Goal: Task Accomplishment & Management: Use online tool/utility

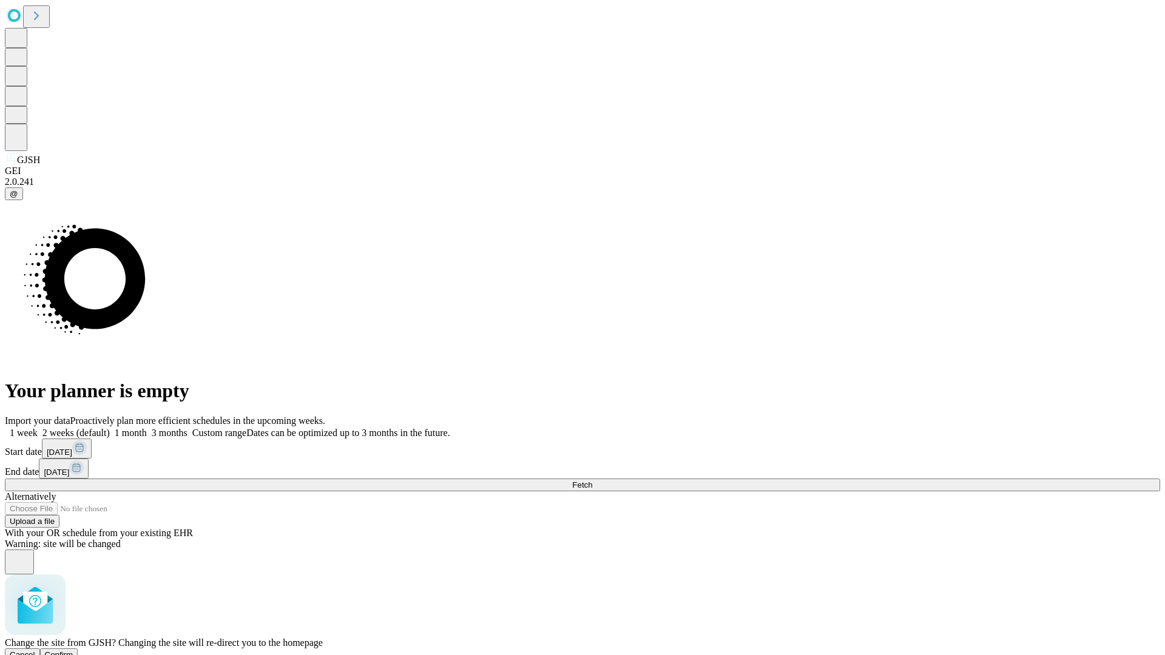
click at [73, 650] on span "Confirm" at bounding box center [59, 654] width 29 height 9
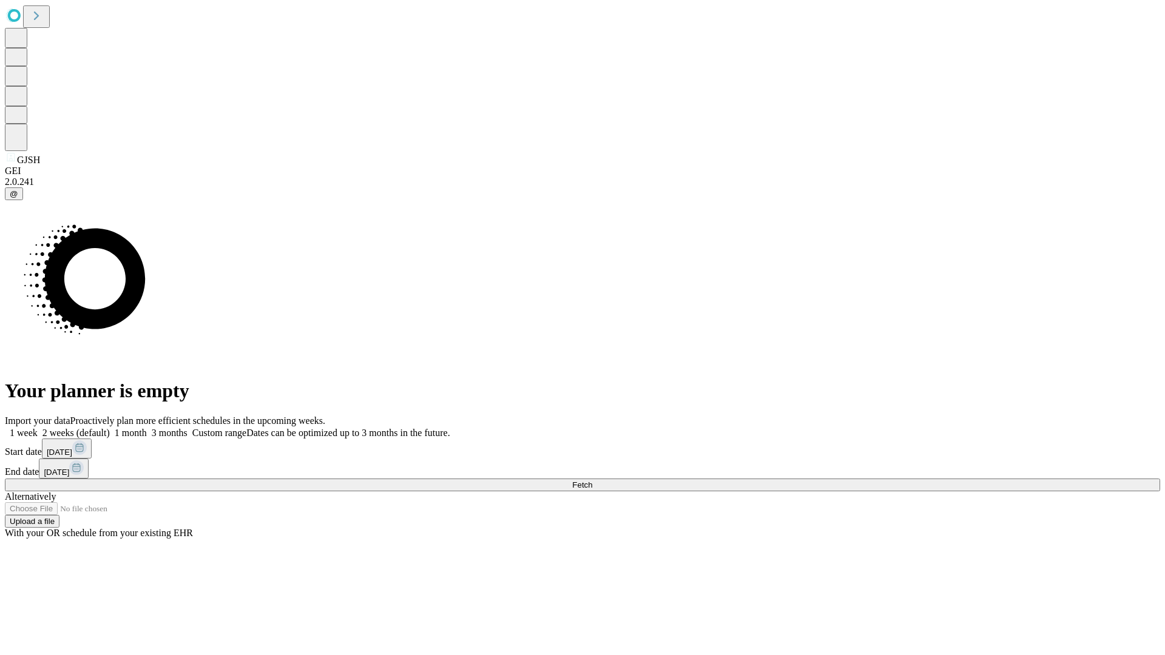
click at [110, 428] on label "2 weeks (default)" at bounding box center [74, 433] width 72 height 10
click at [592, 480] on span "Fetch" at bounding box center [582, 484] width 20 height 9
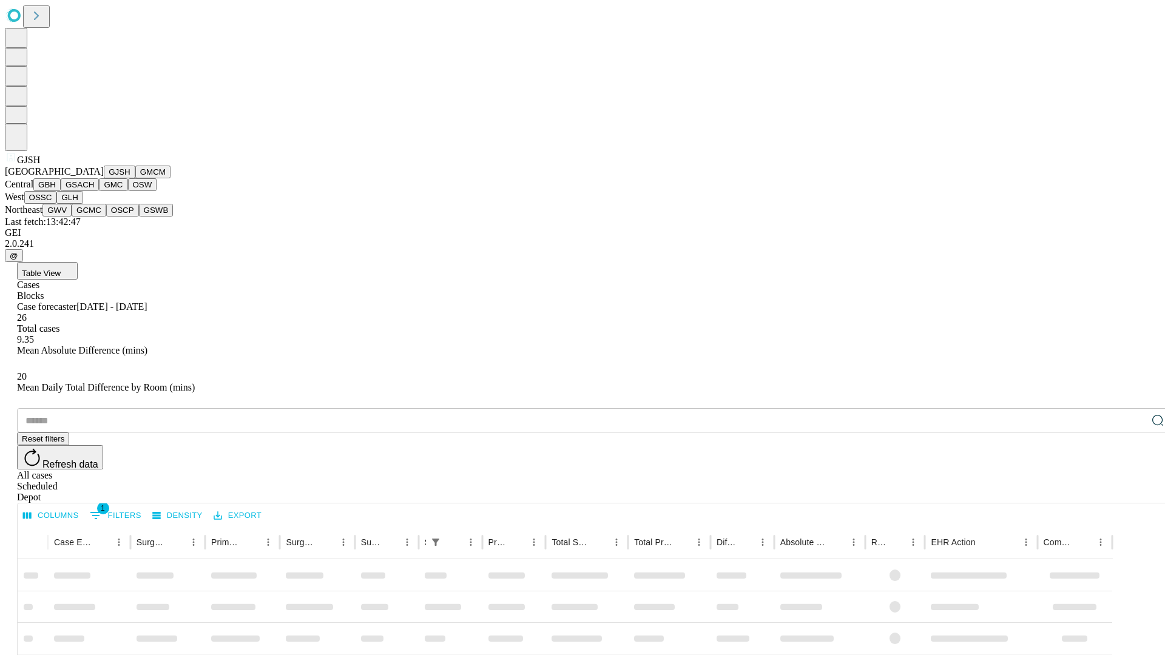
click at [135, 178] on button "GMCM" at bounding box center [152, 172] width 35 height 13
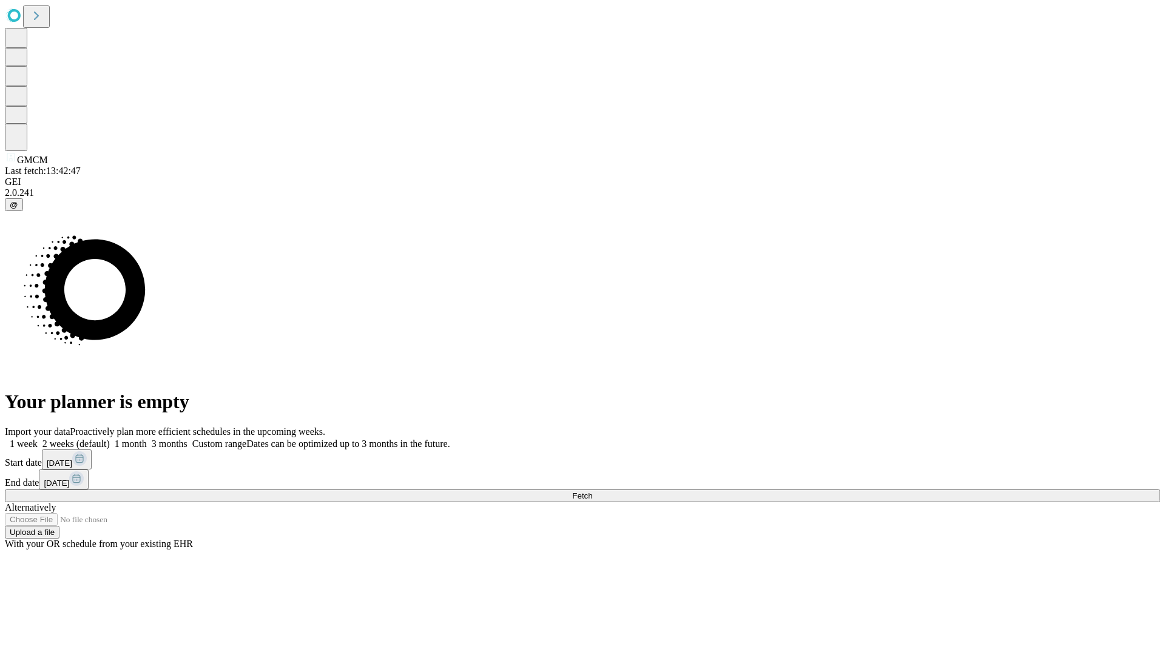
click at [110, 439] on label "2 weeks (default)" at bounding box center [74, 444] width 72 height 10
click at [592, 491] on span "Fetch" at bounding box center [582, 495] width 20 height 9
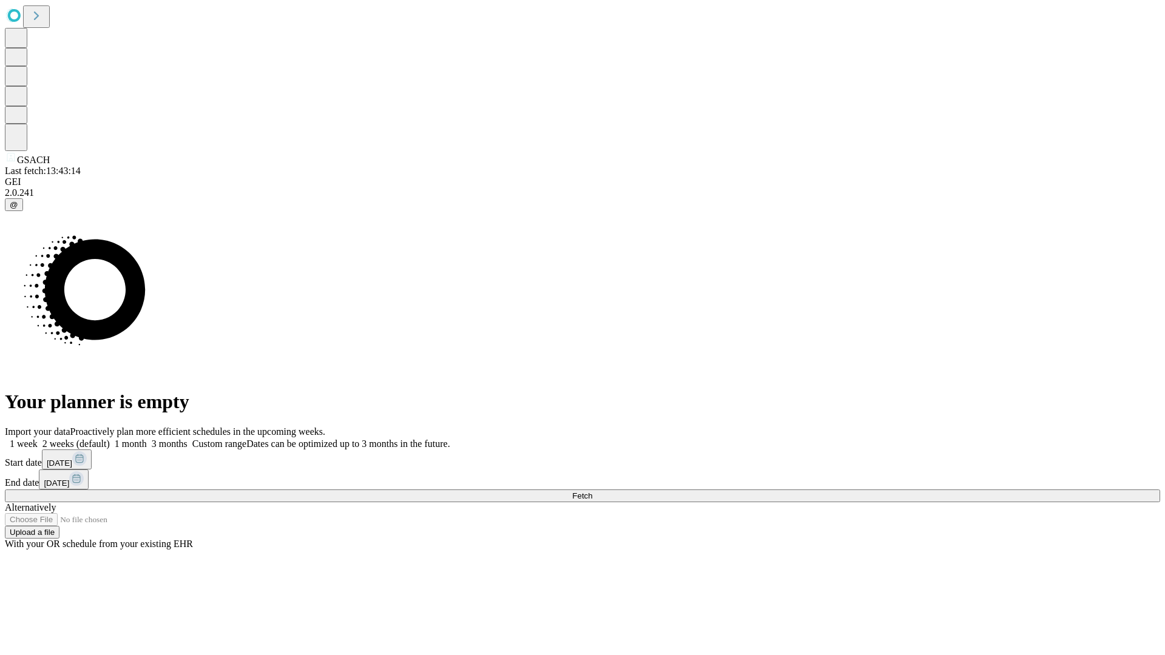
click at [592, 491] on span "Fetch" at bounding box center [582, 495] width 20 height 9
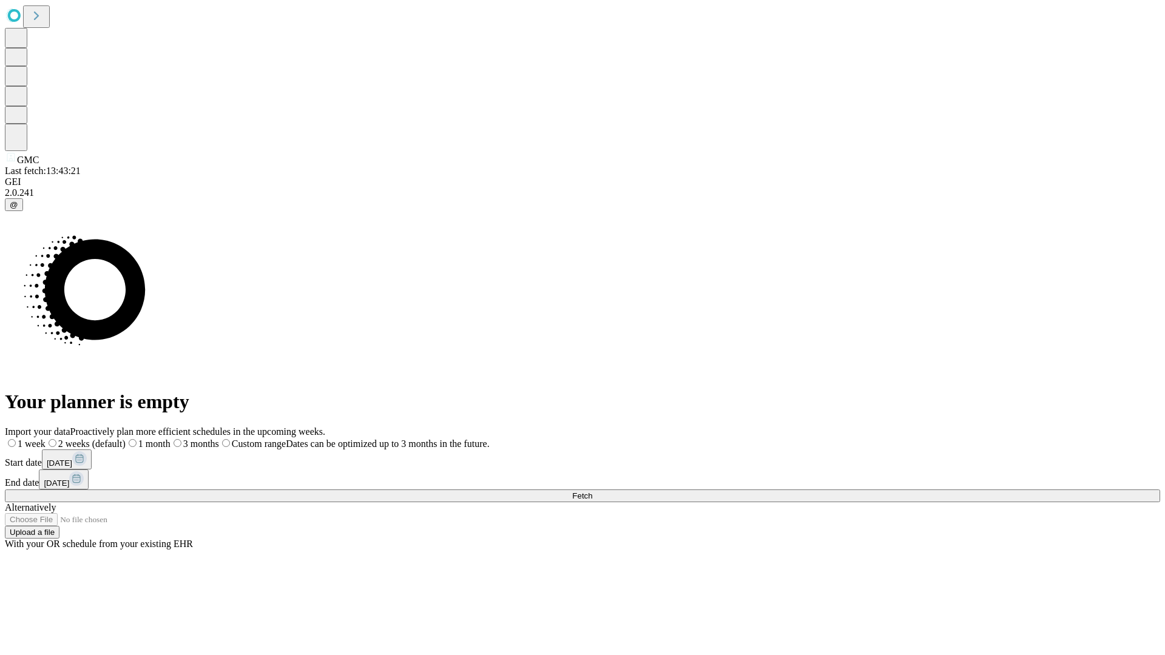
click at [592, 491] on span "Fetch" at bounding box center [582, 495] width 20 height 9
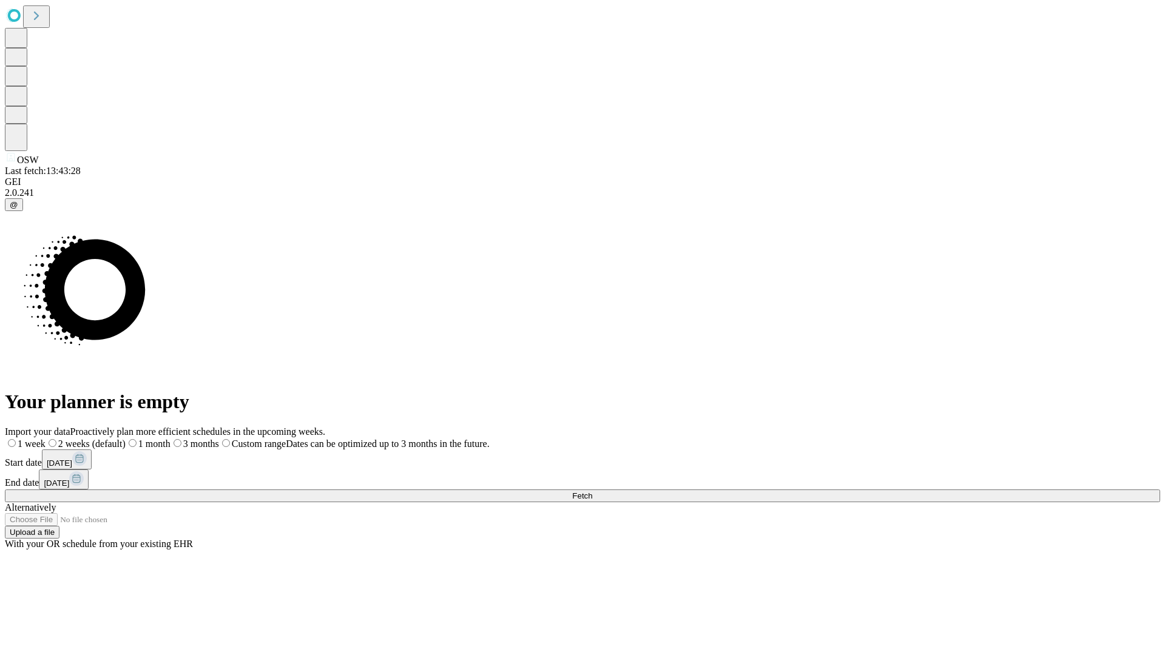
click at [126, 439] on label "2 weeks (default)" at bounding box center [85, 444] width 80 height 10
click at [592, 491] on span "Fetch" at bounding box center [582, 495] width 20 height 9
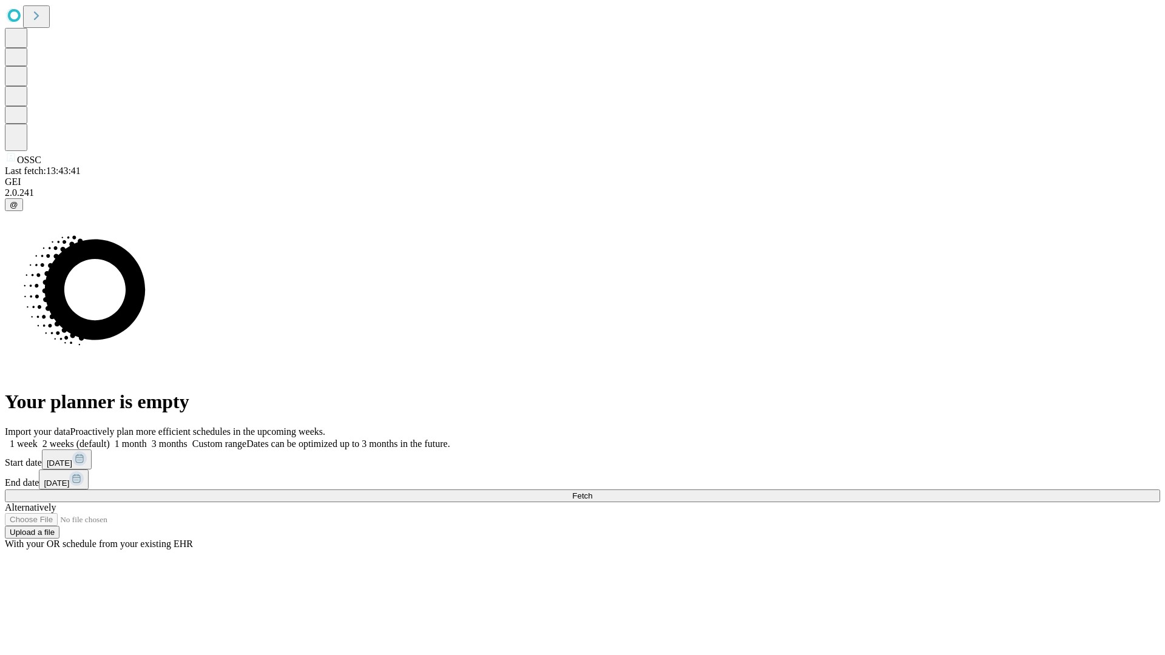
click at [110, 439] on label "2 weeks (default)" at bounding box center [74, 444] width 72 height 10
click at [592, 491] on span "Fetch" at bounding box center [582, 495] width 20 height 9
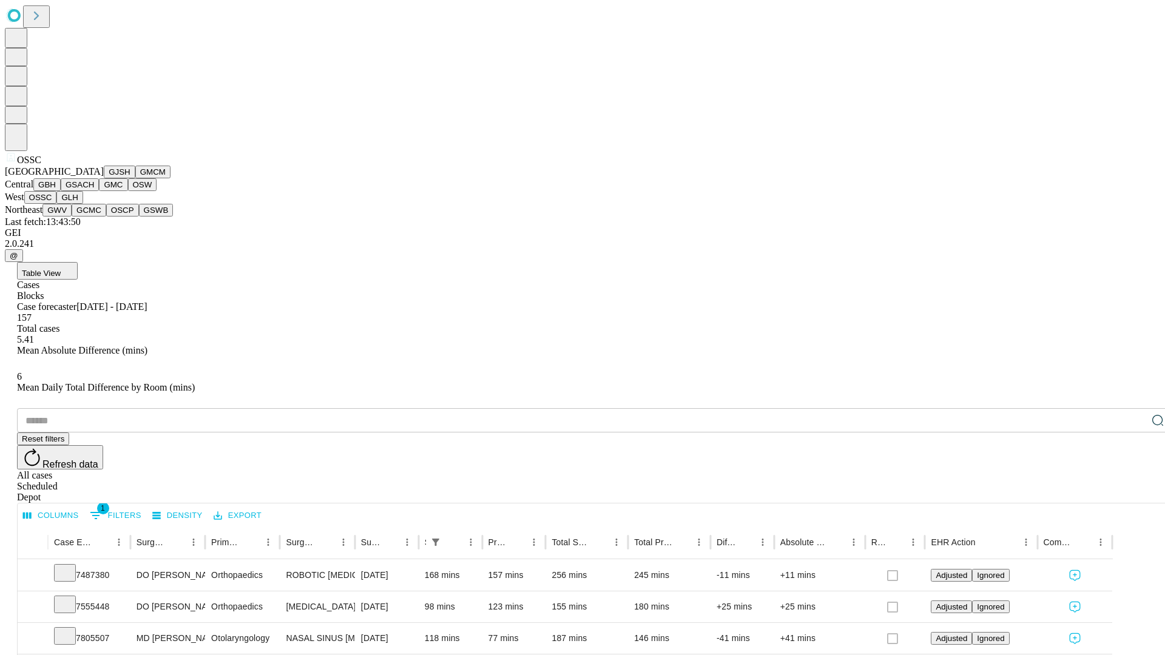
click at [82, 204] on button "GLH" at bounding box center [69, 197] width 26 height 13
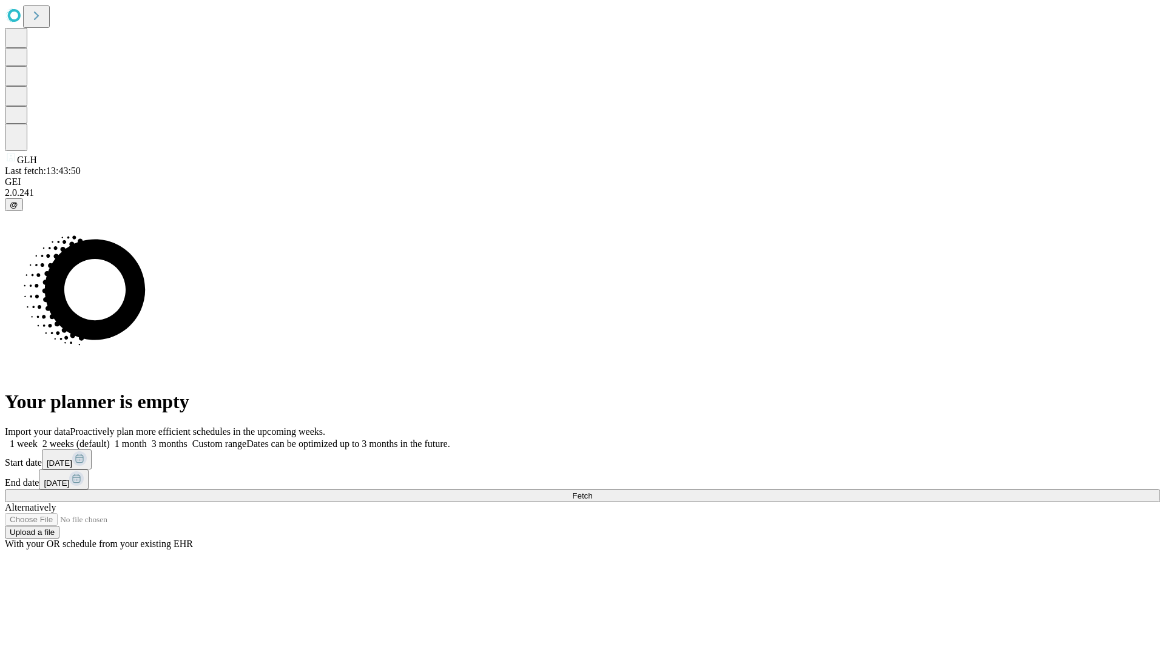
click at [110, 439] on label "2 weeks (default)" at bounding box center [74, 444] width 72 height 10
click at [592, 491] on span "Fetch" at bounding box center [582, 495] width 20 height 9
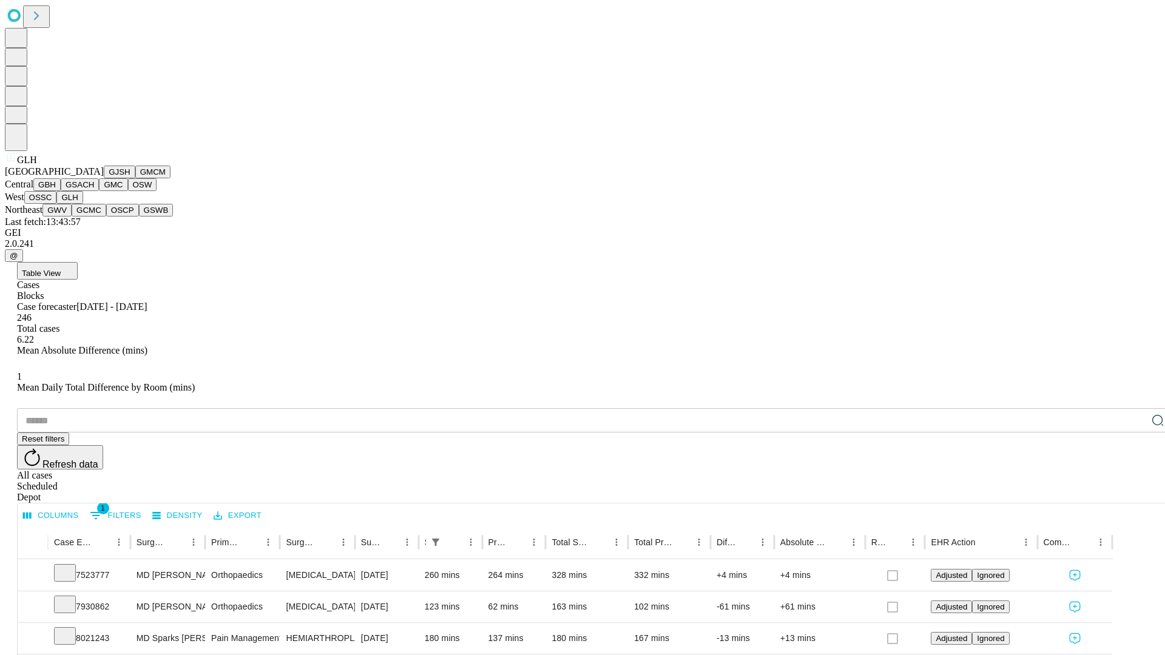
click at [72, 217] on button "GWV" at bounding box center [56, 210] width 29 height 13
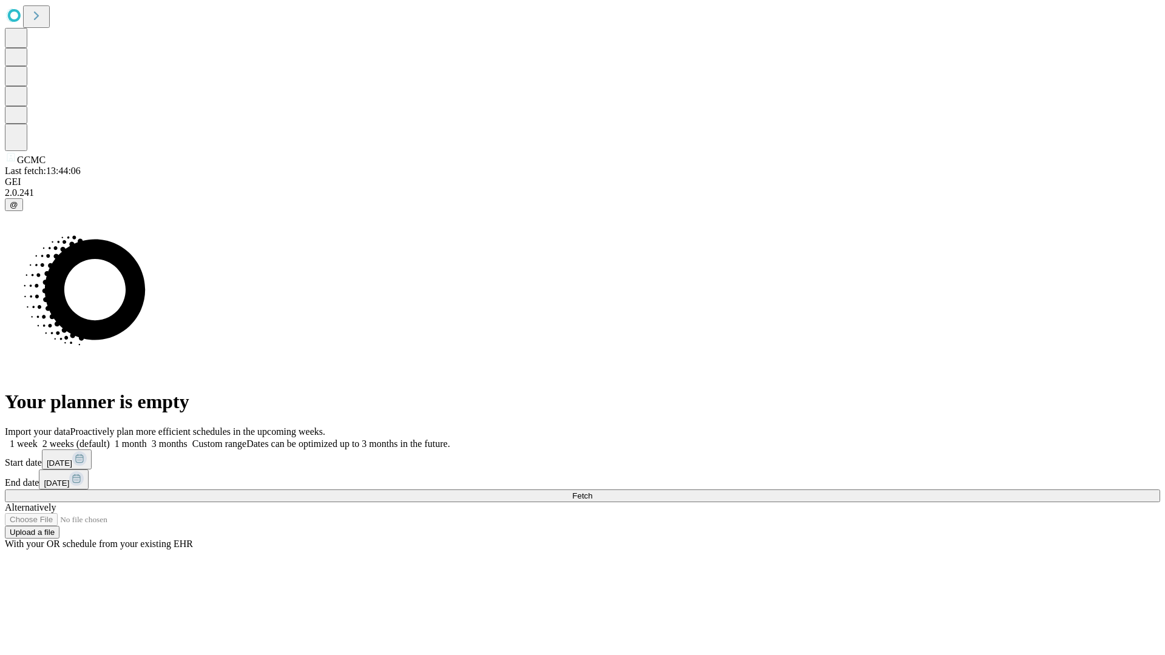
click at [110, 439] on label "2 weeks (default)" at bounding box center [74, 444] width 72 height 10
click at [592, 491] on span "Fetch" at bounding box center [582, 495] width 20 height 9
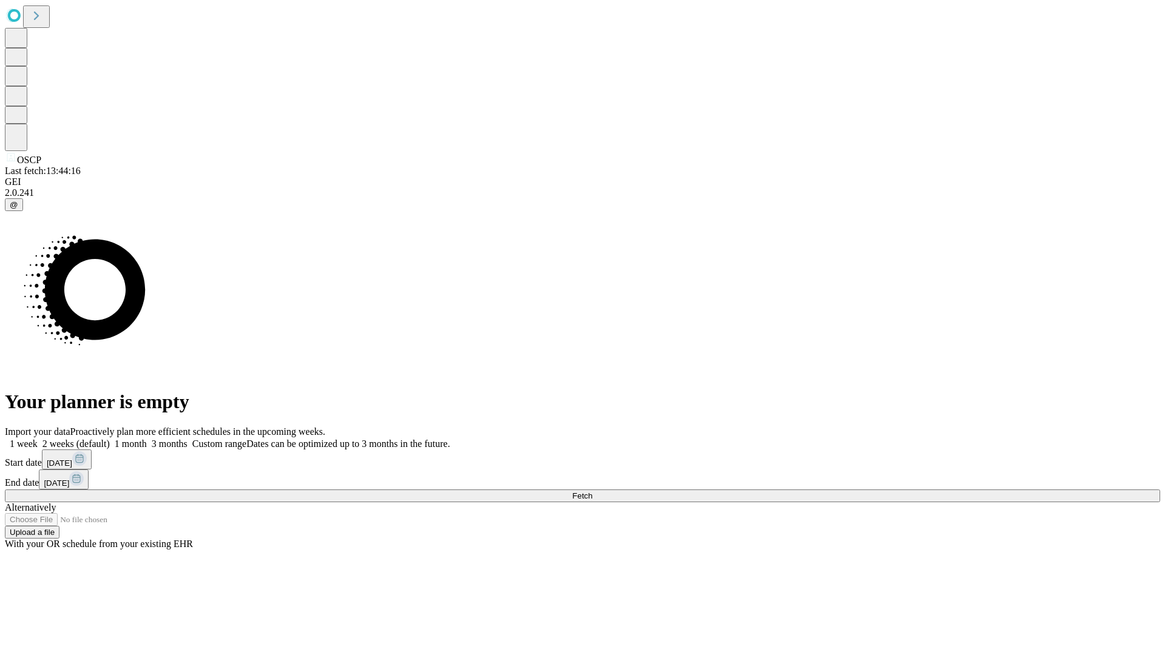
click at [110, 439] on label "2 weeks (default)" at bounding box center [74, 444] width 72 height 10
click at [592, 491] on span "Fetch" at bounding box center [582, 495] width 20 height 9
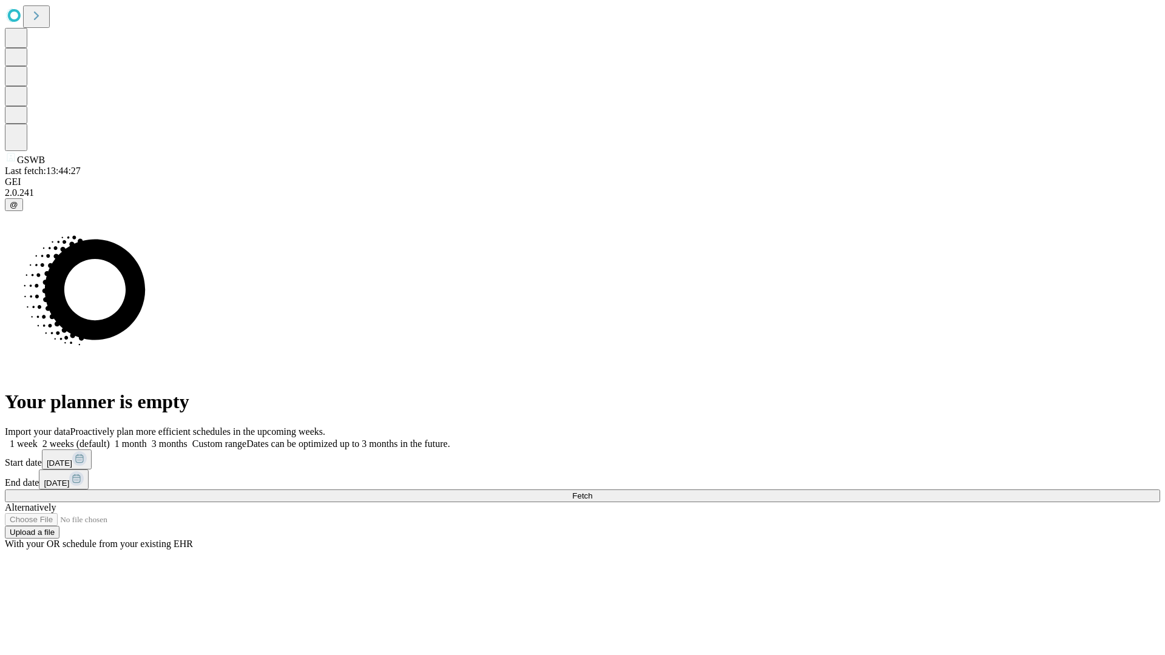
click at [110, 439] on label "2 weeks (default)" at bounding box center [74, 444] width 72 height 10
click at [592, 491] on span "Fetch" at bounding box center [582, 495] width 20 height 9
